Goal: Task Accomplishment & Management: Manage account settings

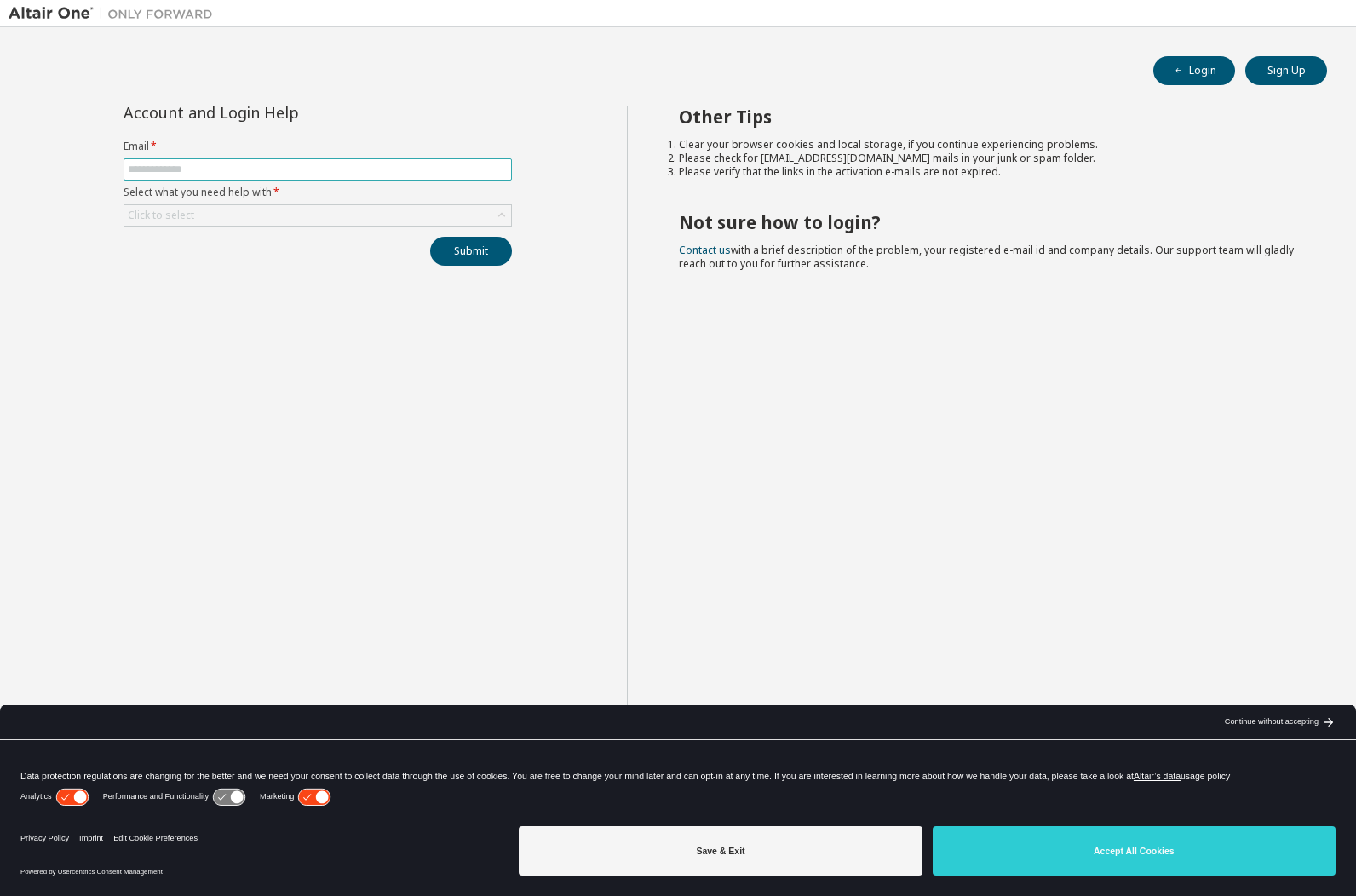
click at [206, 171] on input "text" at bounding box center [317, 169] width 380 height 14
type input "**********"
click at [229, 213] on div "Click to select" at bounding box center [317, 215] width 387 height 20
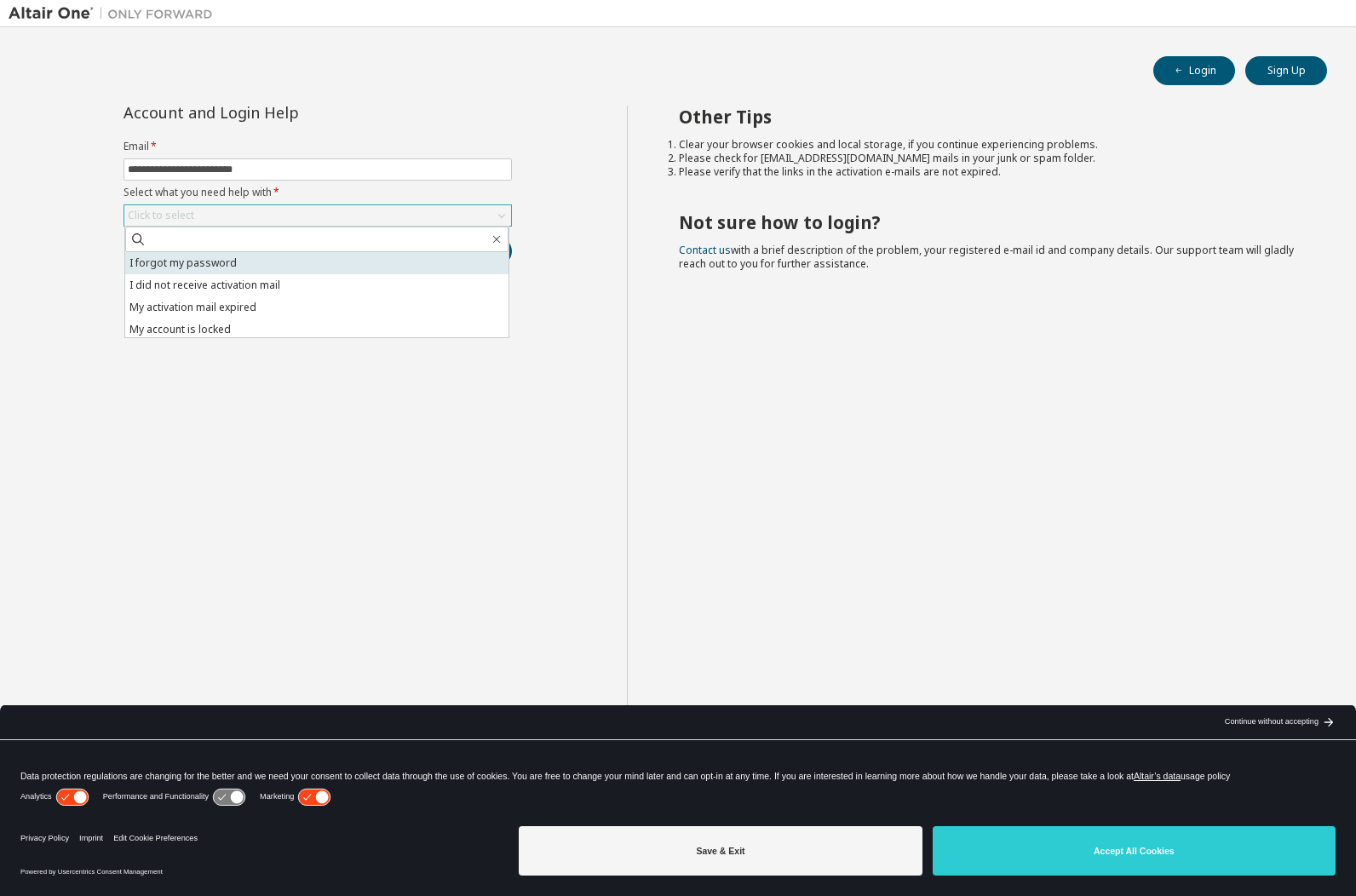
click at [284, 264] on li "I forgot my password" at bounding box center [316, 263] width 383 height 22
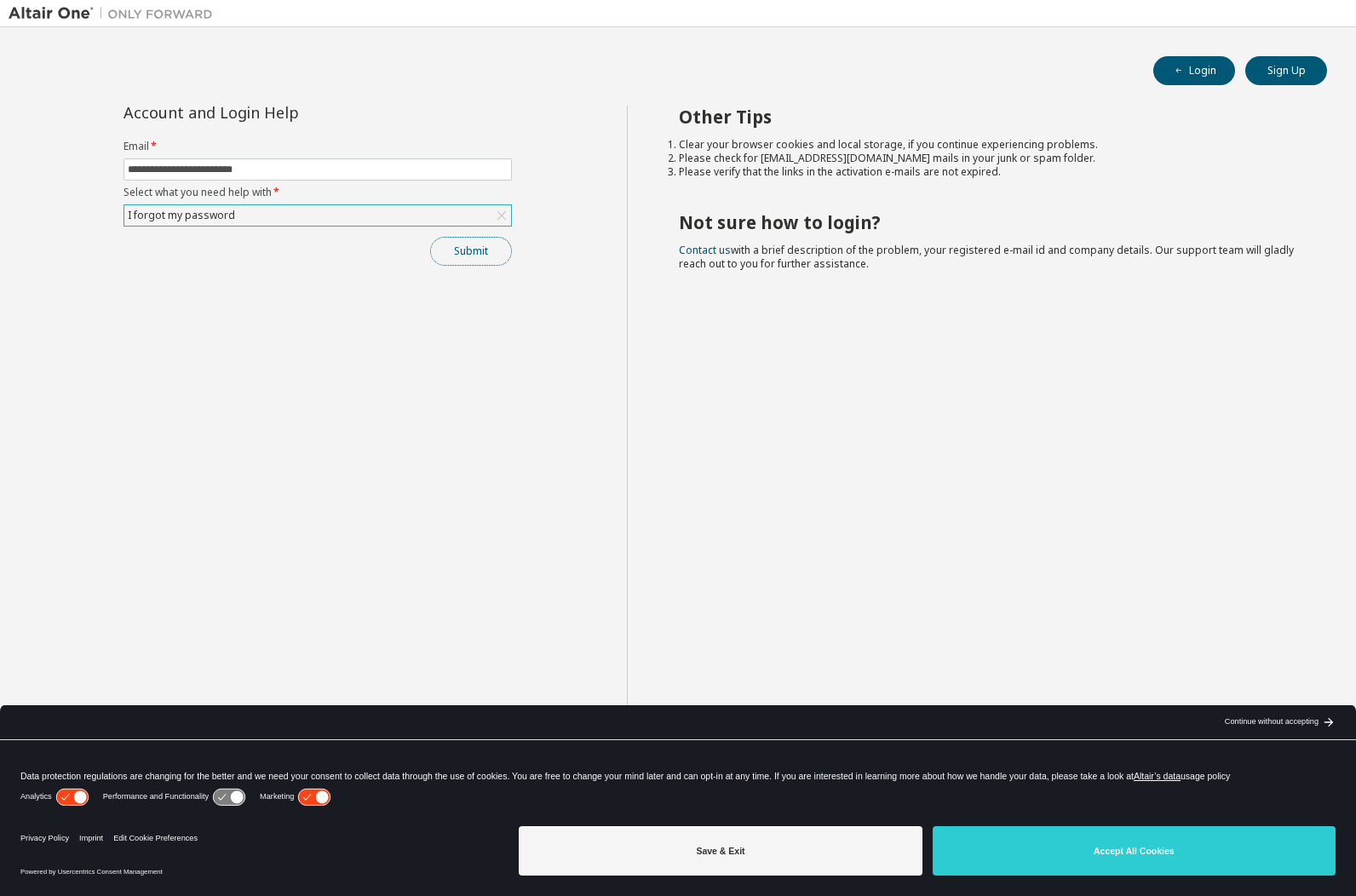
click at [478, 254] on button "Submit" at bounding box center [471, 250] width 82 height 29
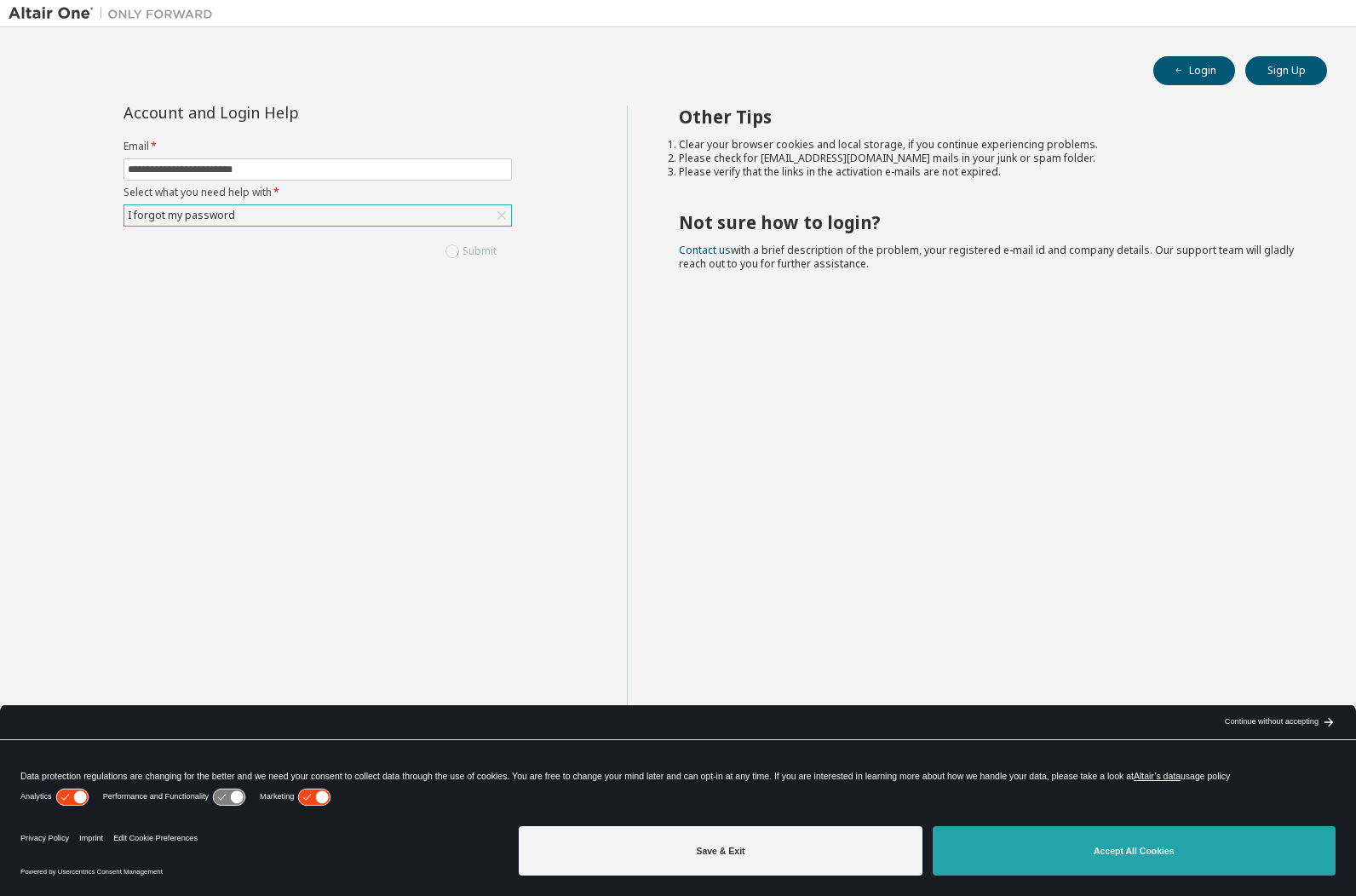
click at [1168, 858] on button "Accept All Cookies" at bounding box center [1134, 851] width 403 height 50
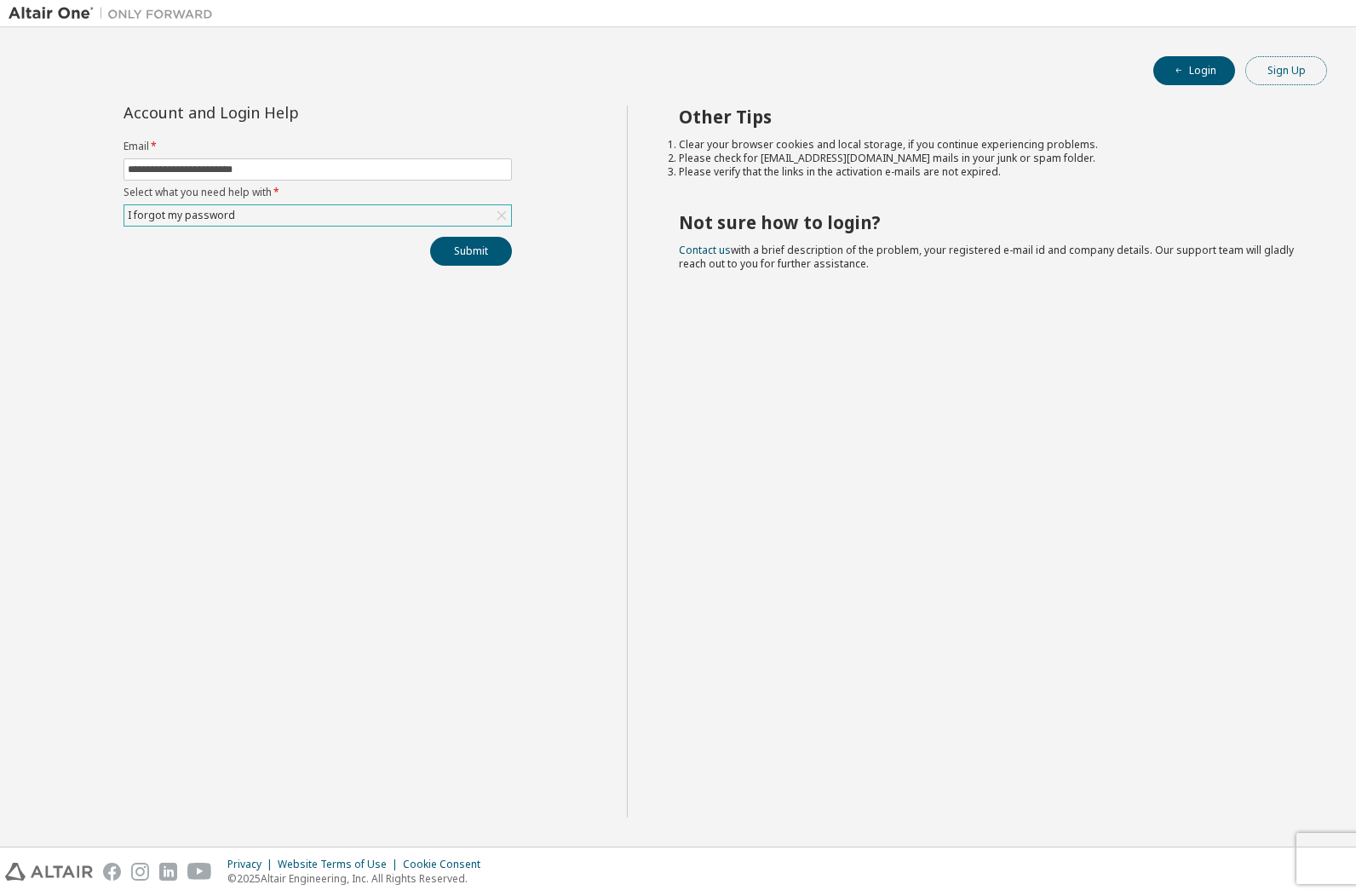
click at [1270, 63] on button "Sign Up" at bounding box center [1286, 70] width 82 height 29
click at [1190, 77] on button "Login" at bounding box center [1194, 70] width 82 height 29
